Goal: Check status: Check status

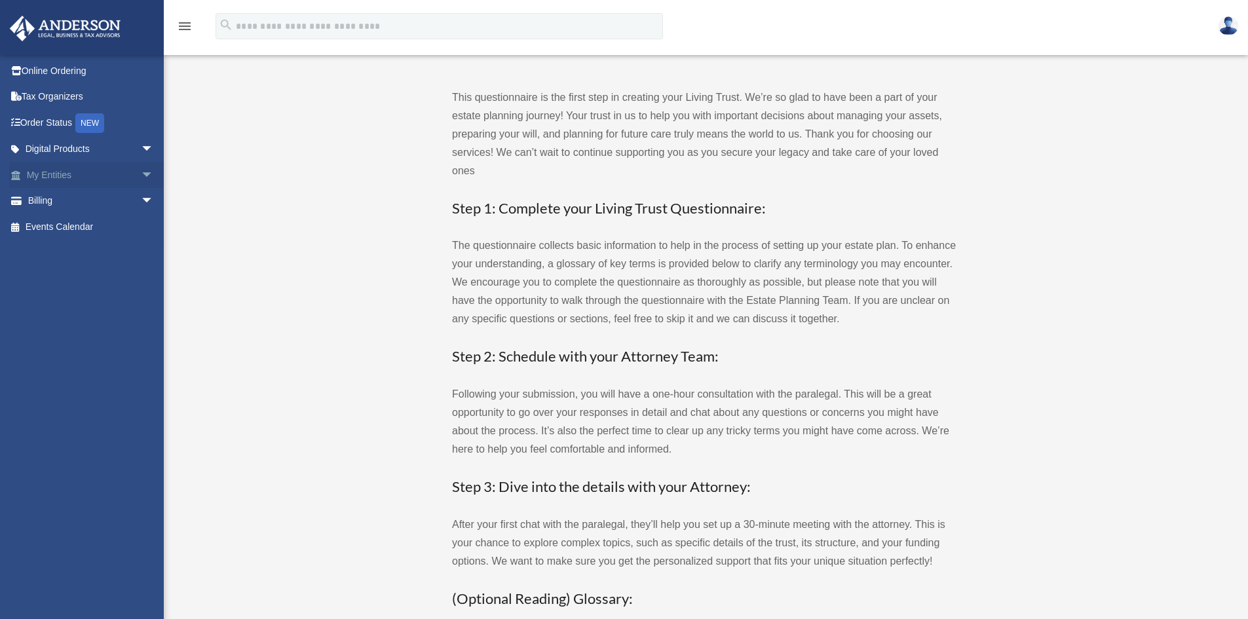
click at [56, 176] on link "My Entities arrow_drop_down" at bounding box center [91, 175] width 164 height 26
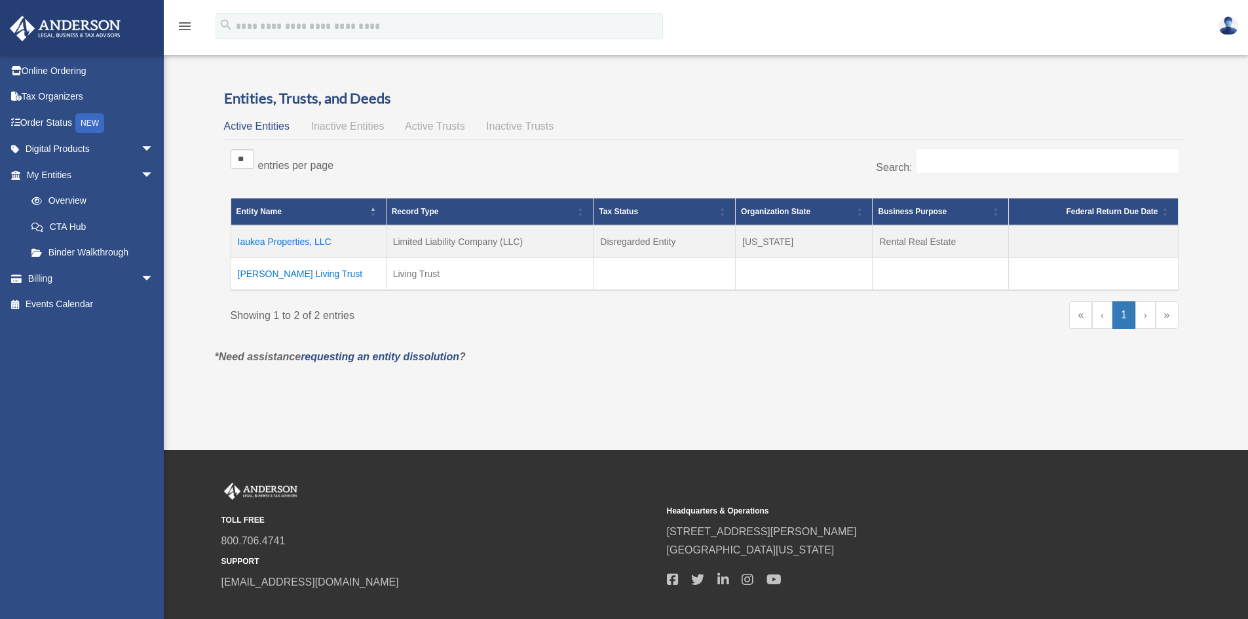
click at [290, 236] on td "Iaukea Properties, LLC" at bounding box center [308, 241] width 155 height 33
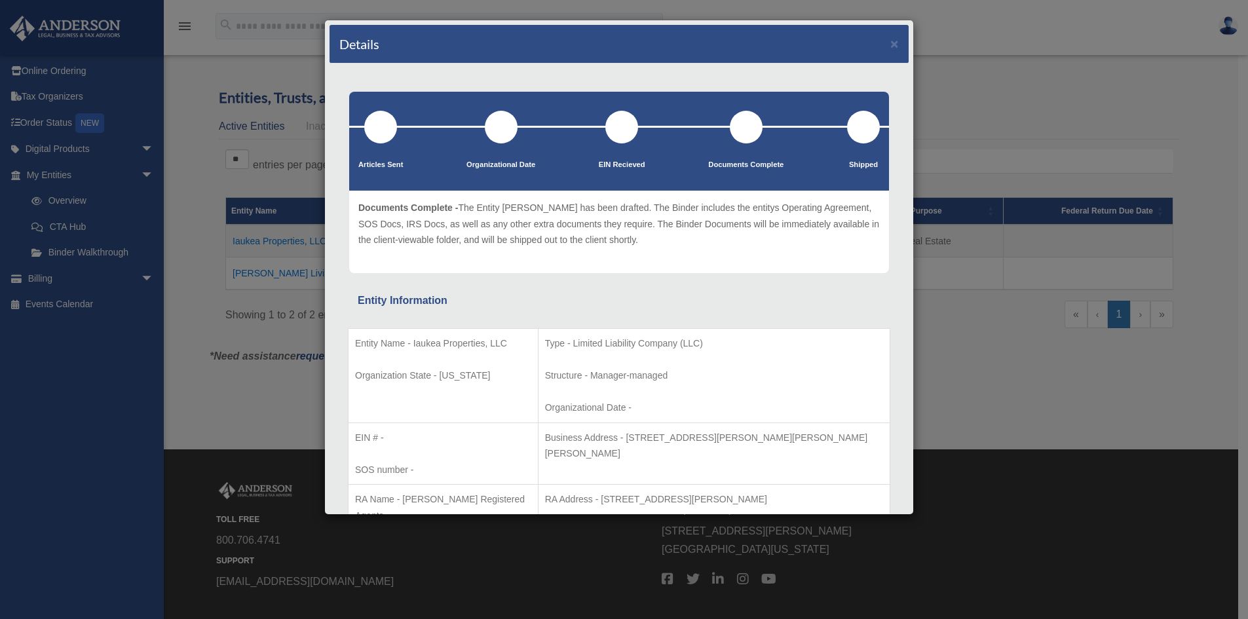
click at [1006, 77] on div "Details × Articles Sent Organizational Date" at bounding box center [624, 309] width 1248 height 619
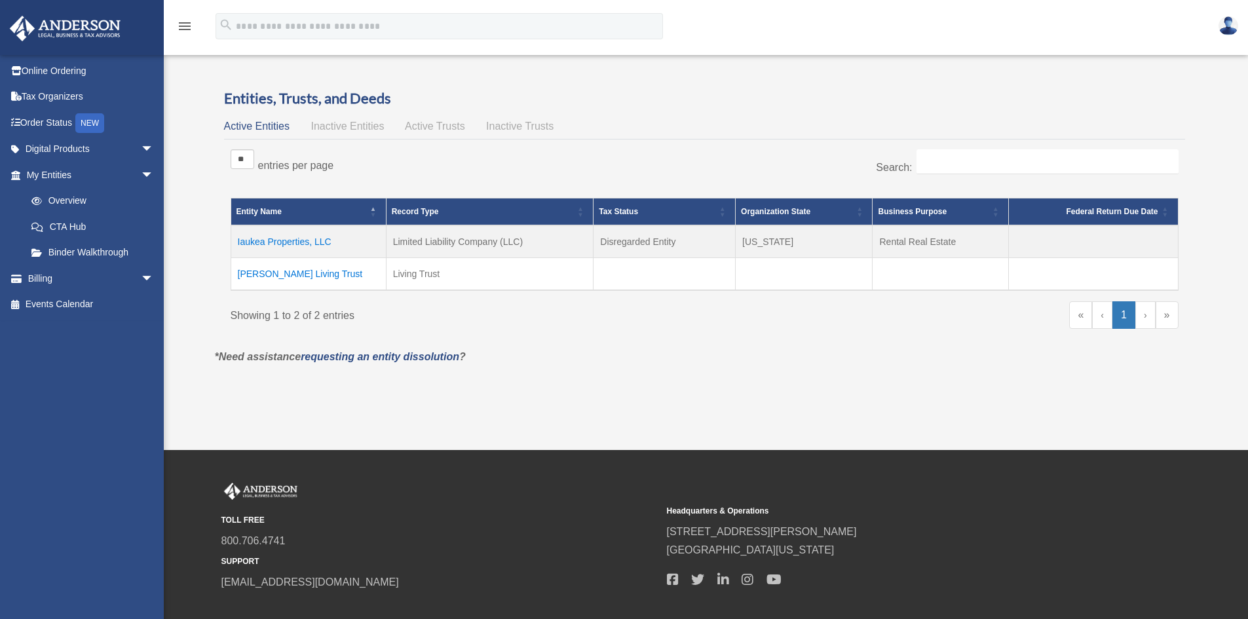
click at [281, 274] on td "Terry Living Trust" at bounding box center [308, 274] width 155 height 33
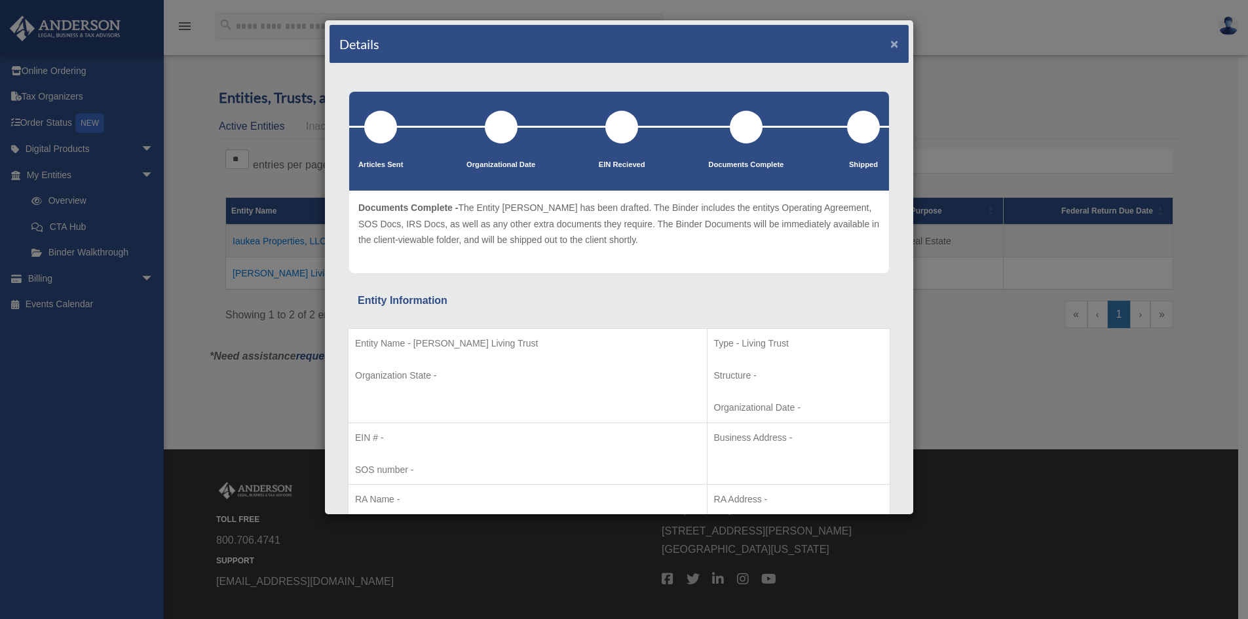
click at [890, 43] on button "×" at bounding box center [894, 44] width 9 height 14
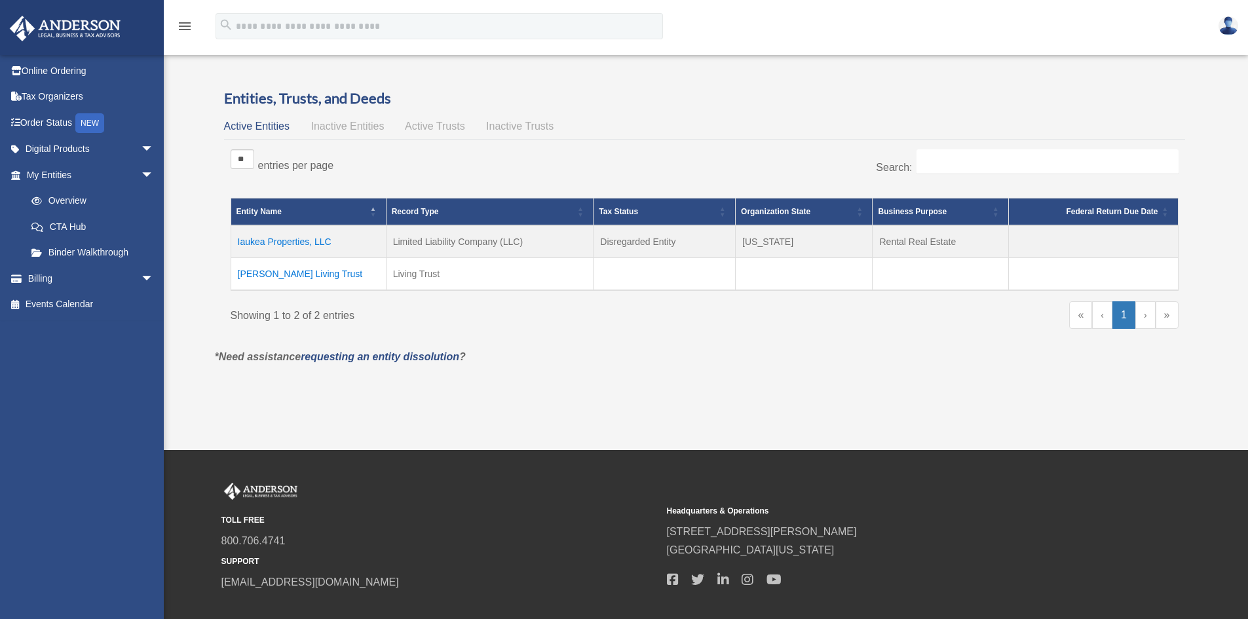
click at [345, 127] on span "Inactive Entities" at bounding box center [347, 126] width 73 height 11
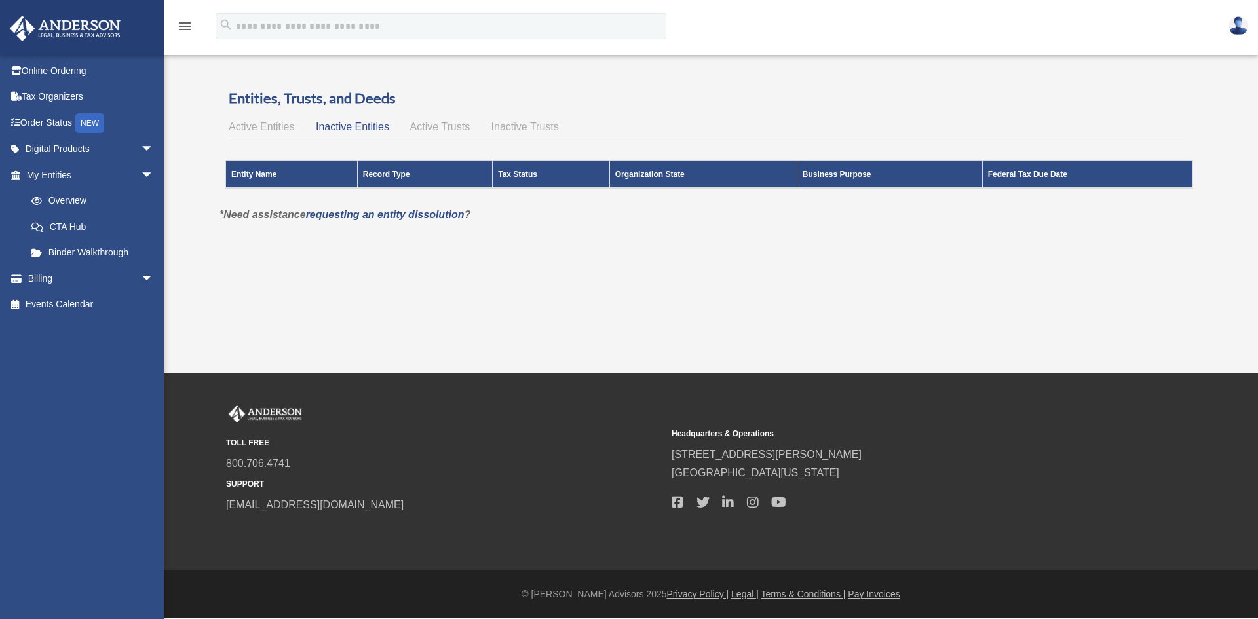
click at [440, 130] on span "Active Trusts" at bounding box center [440, 126] width 60 height 11
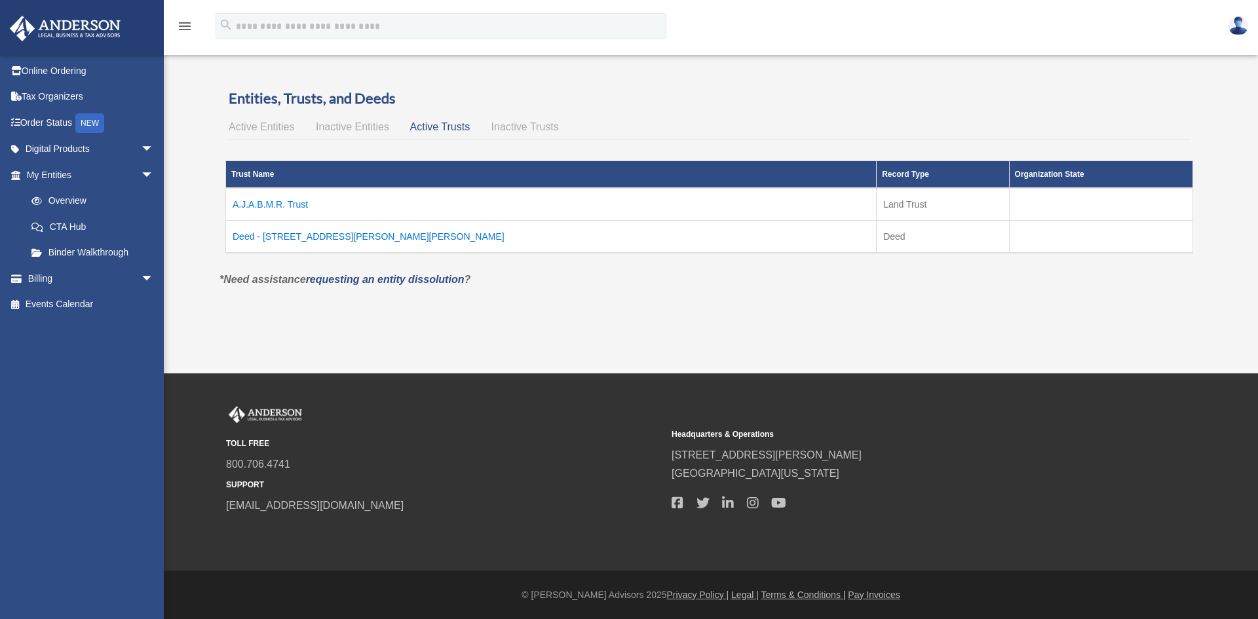
click at [546, 132] on div "Active Entities Inactive Entities Active Trusts Inactive Trusts" at bounding box center [709, 127] width 961 height 18
click at [537, 130] on div "Active Entities Inactive Entities Active Trusts Inactive Trusts" at bounding box center [709, 127] width 961 height 18
drag, startPoint x: 537, startPoint y: 129, endPoint x: 326, endPoint y: 118, distance: 211.9
click at [529, 129] on span "Inactive Trusts" at bounding box center [524, 126] width 67 height 11
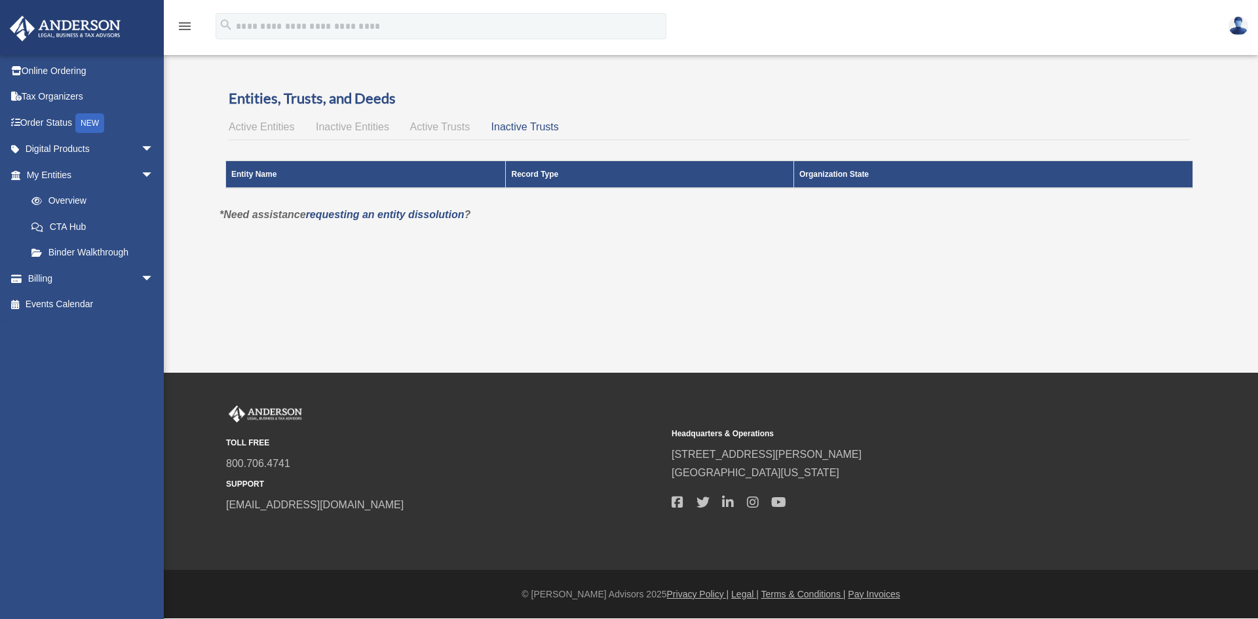
drag, startPoint x: 253, startPoint y: 121, endPoint x: 291, endPoint y: 34, distance: 95.1
click at [258, 119] on div "Active Entities Inactive Entities Active Trusts Inactive Trusts" at bounding box center [709, 127] width 961 height 18
